Goal: Transaction & Acquisition: Book appointment/travel/reservation

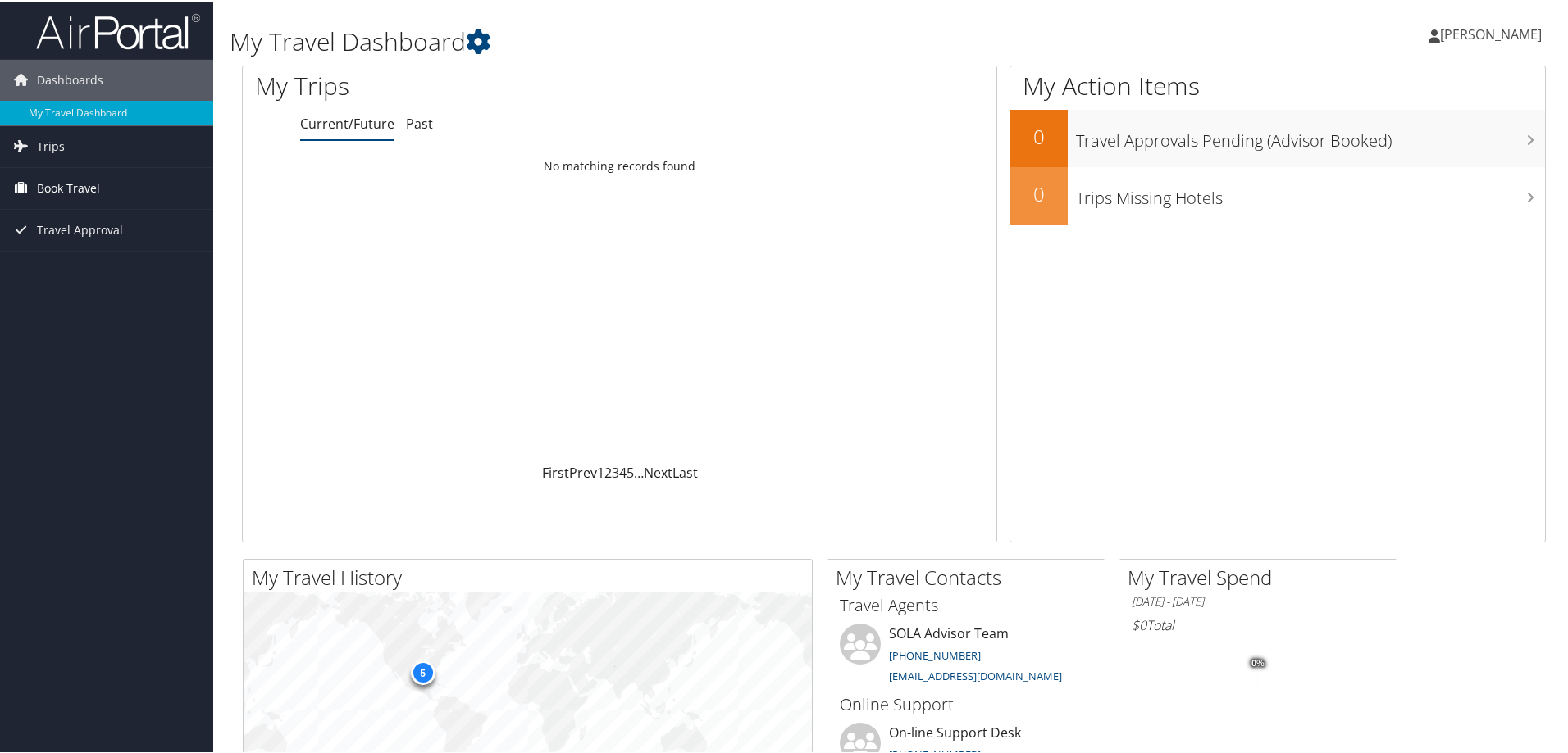
click at [96, 183] on span "Book Travel" at bounding box center [68, 187] width 63 height 41
click at [80, 182] on span "Book Travel" at bounding box center [68, 187] width 63 height 41
click at [88, 241] on link "Book/Manage Online Trips" at bounding box center [106, 244] width 213 height 25
